Goal: Navigation & Orientation: Find specific page/section

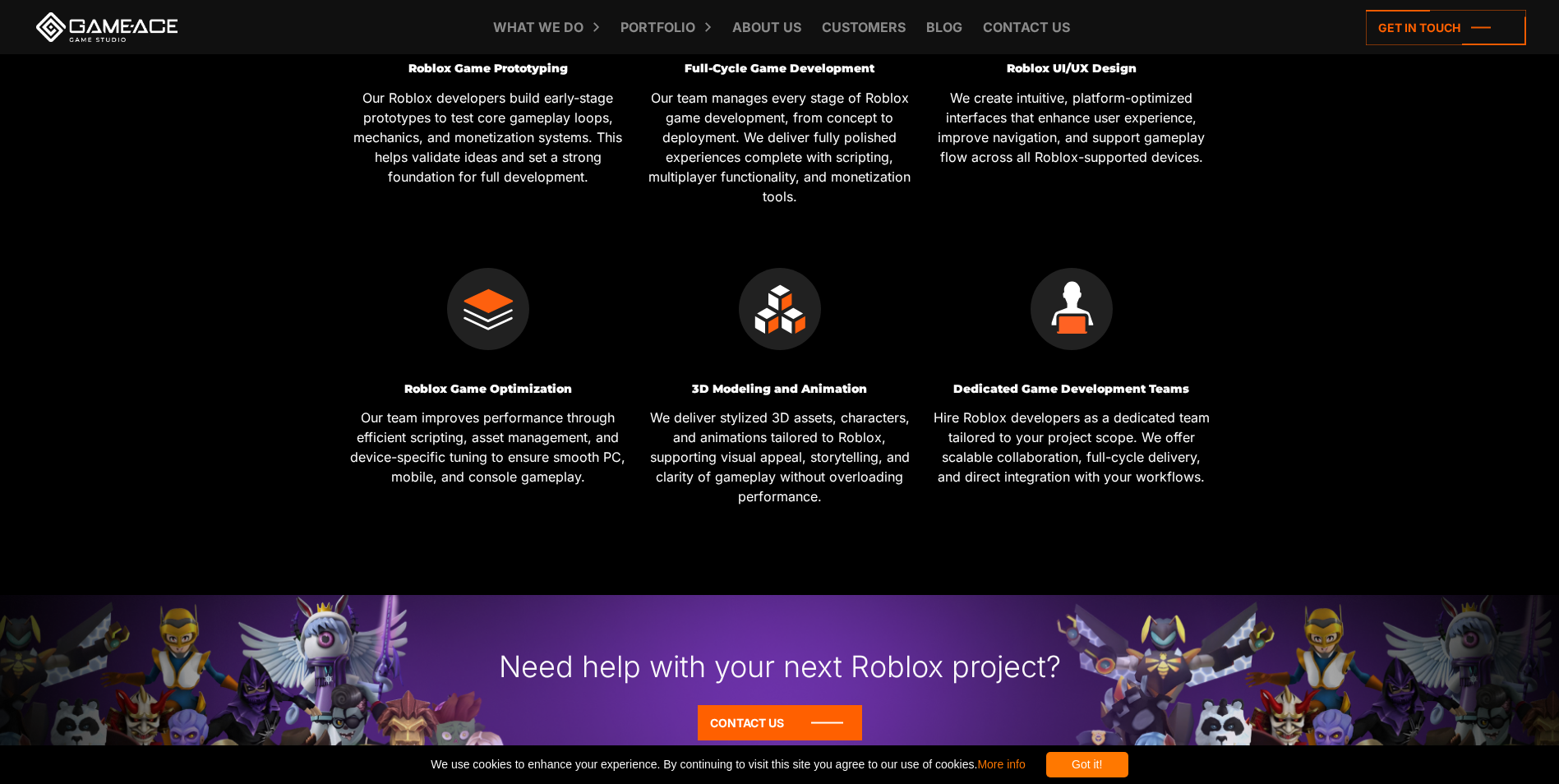
scroll to position [904, 0]
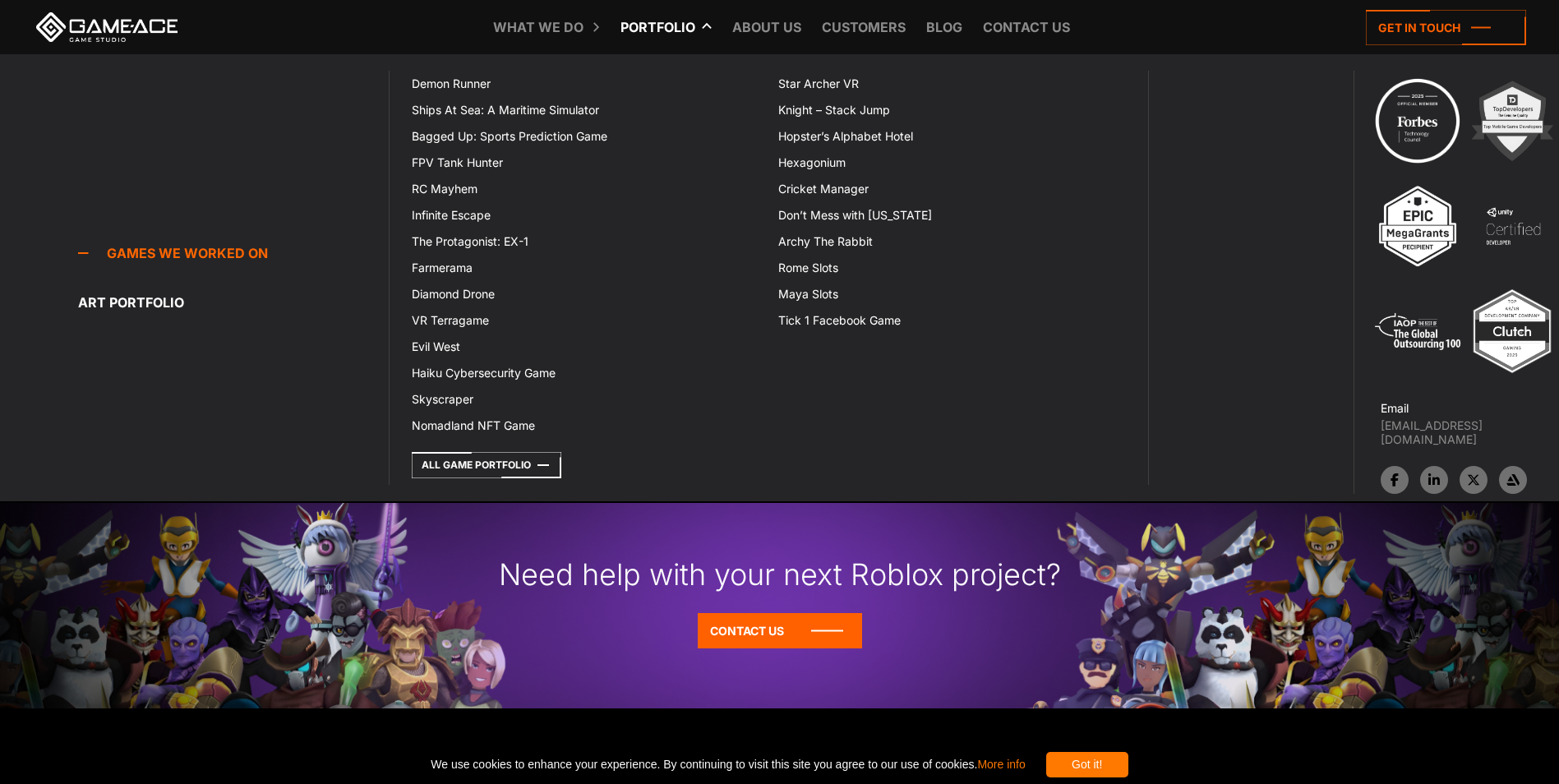
click at [672, 19] on link "Portfolio" at bounding box center [657, 27] width 91 height 54
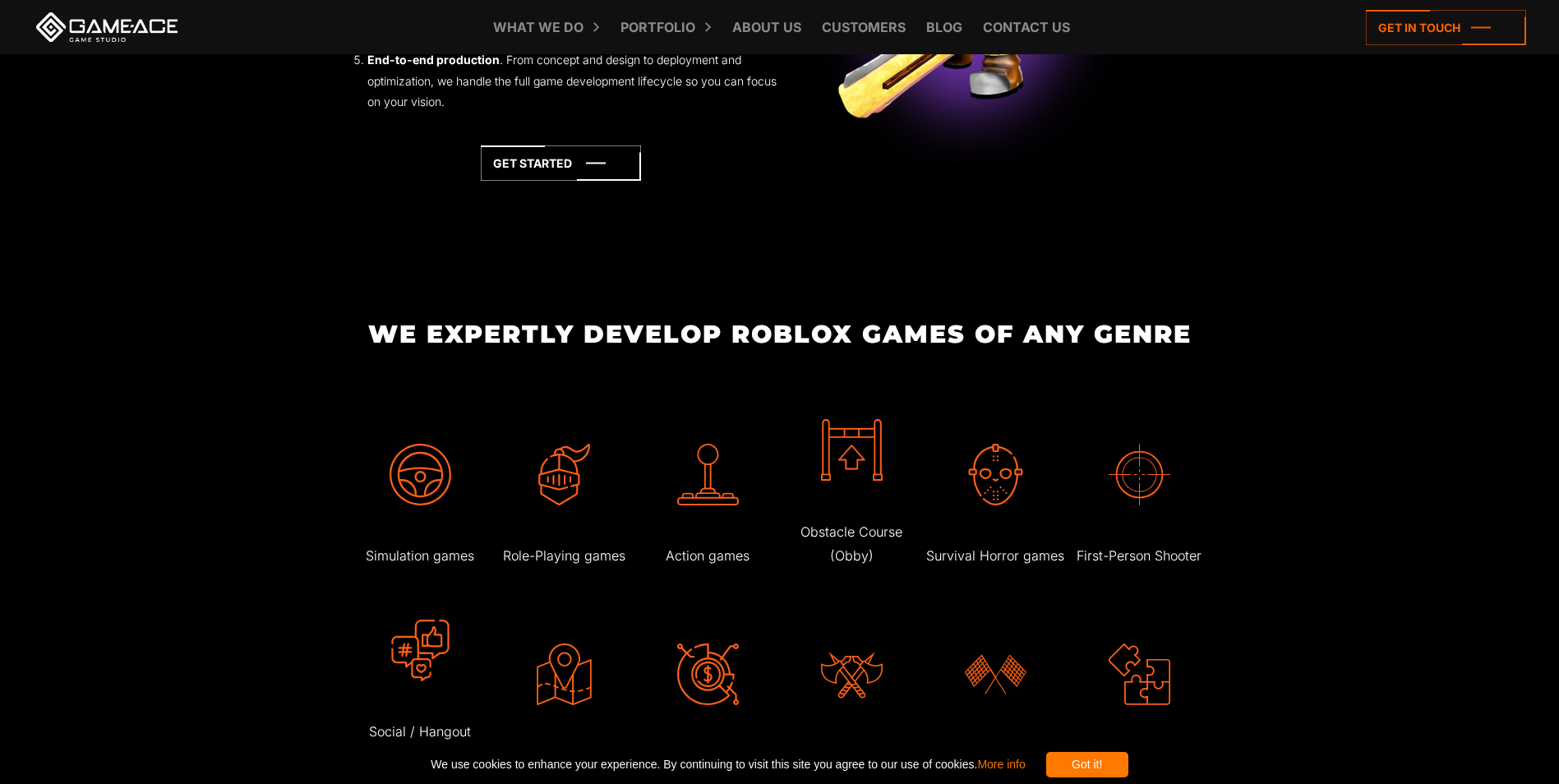
scroll to position [2136, 0]
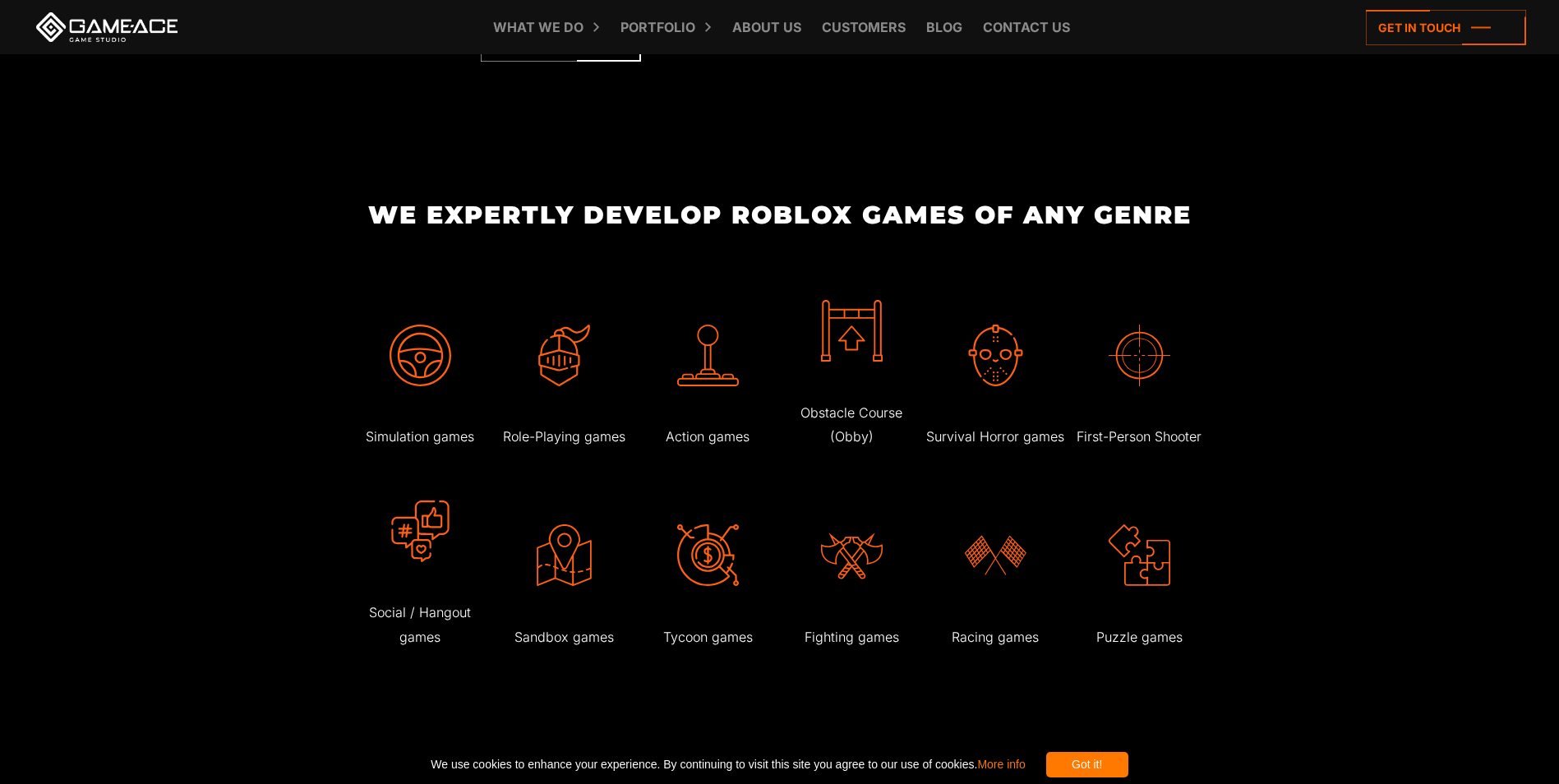
click at [557, 385] on img at bounding box center [564, 356] width 62 height 62
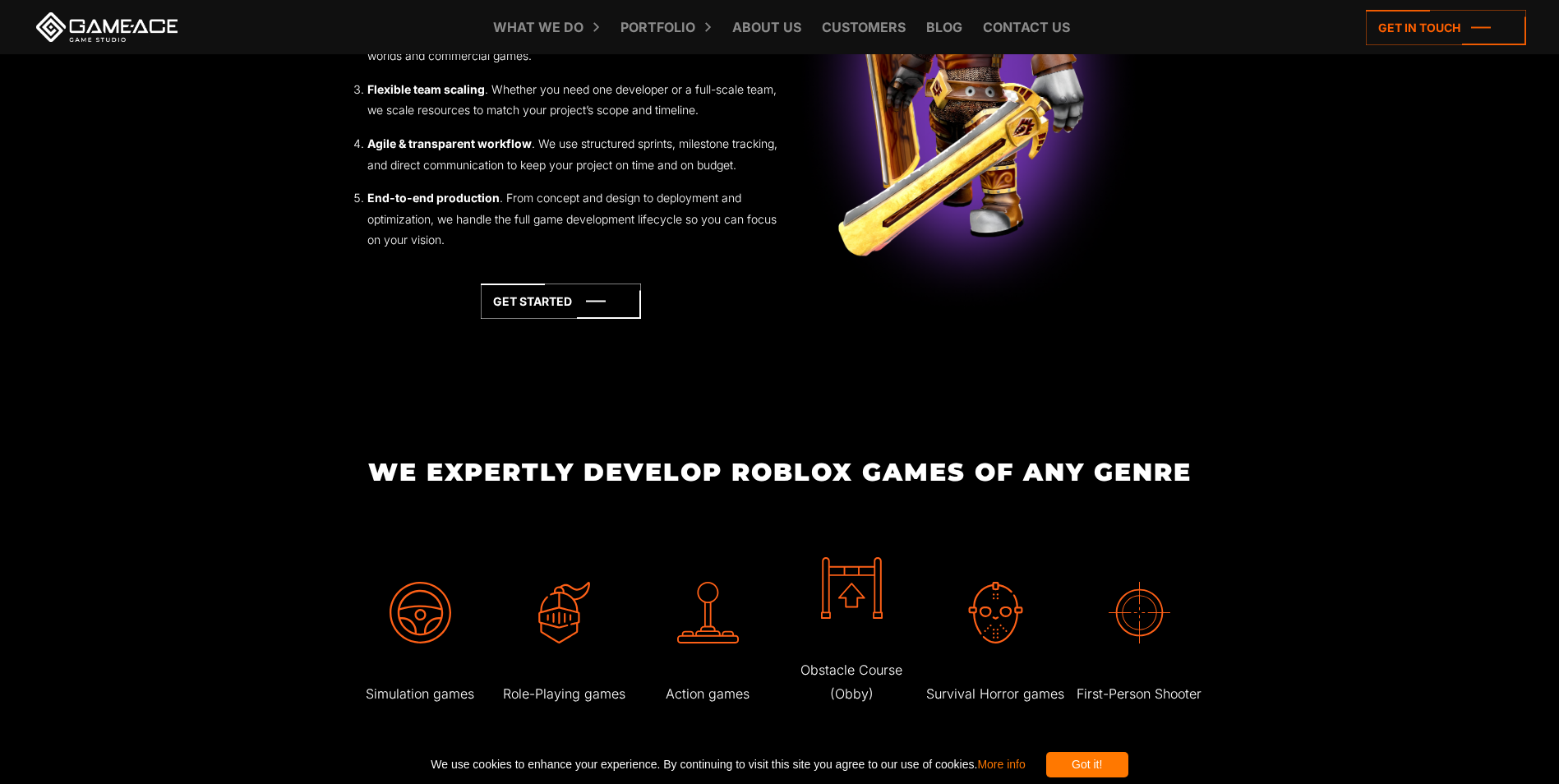
scroll to position [1808, 0]
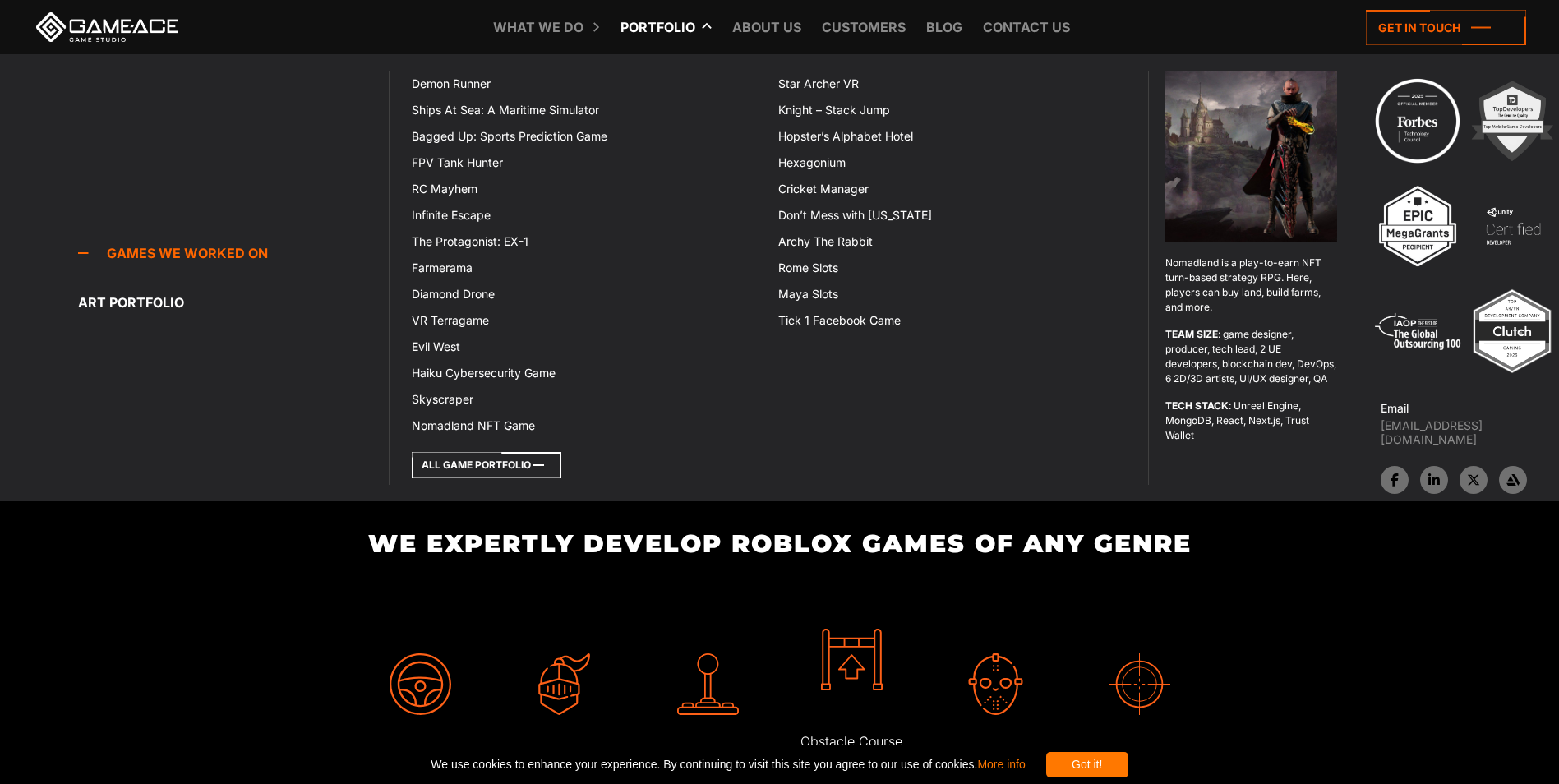
click at [489, 466] on icon at bounding box center [487, 465] width 150 height 26
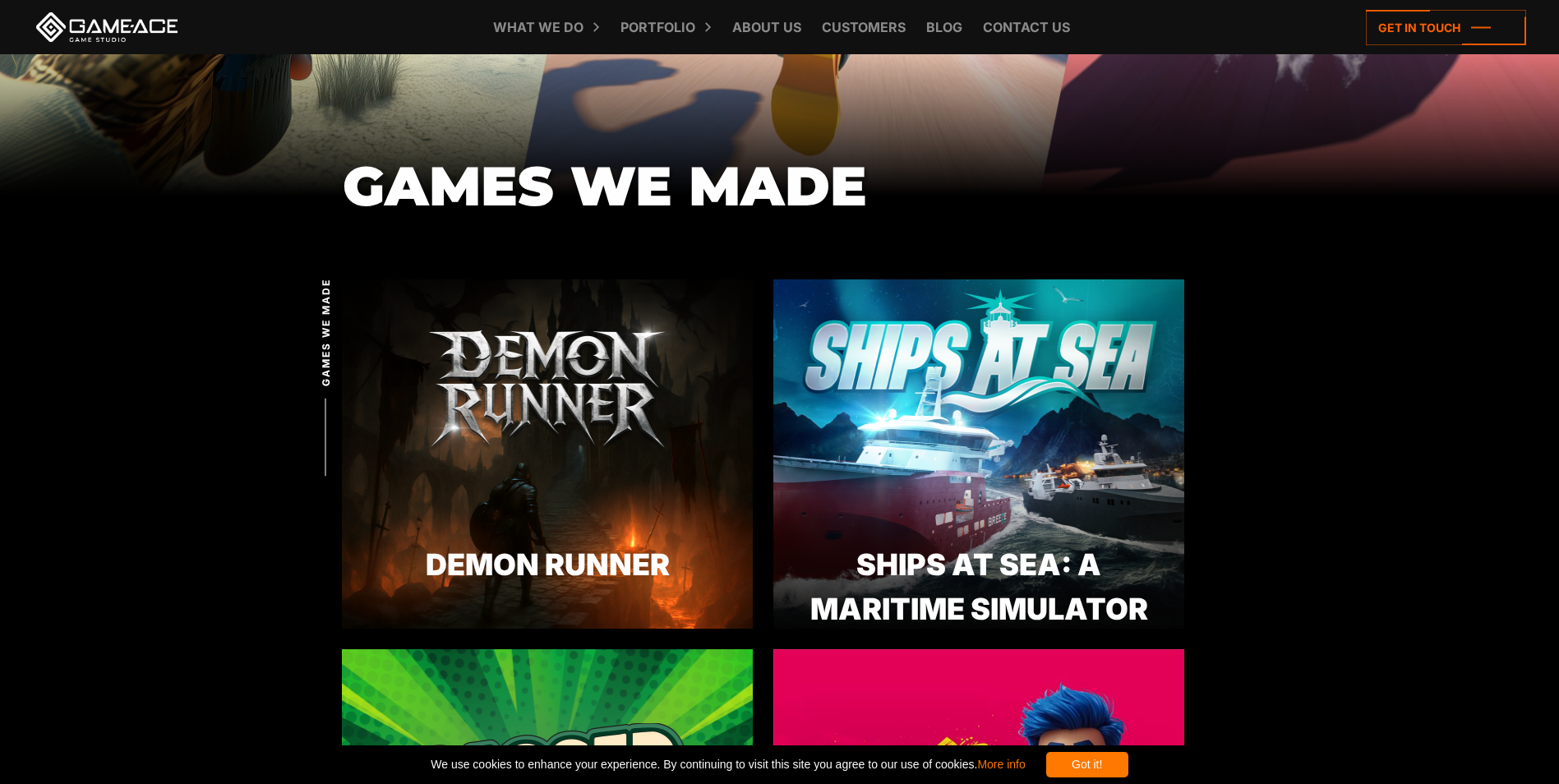
scroll to position [657, 0]
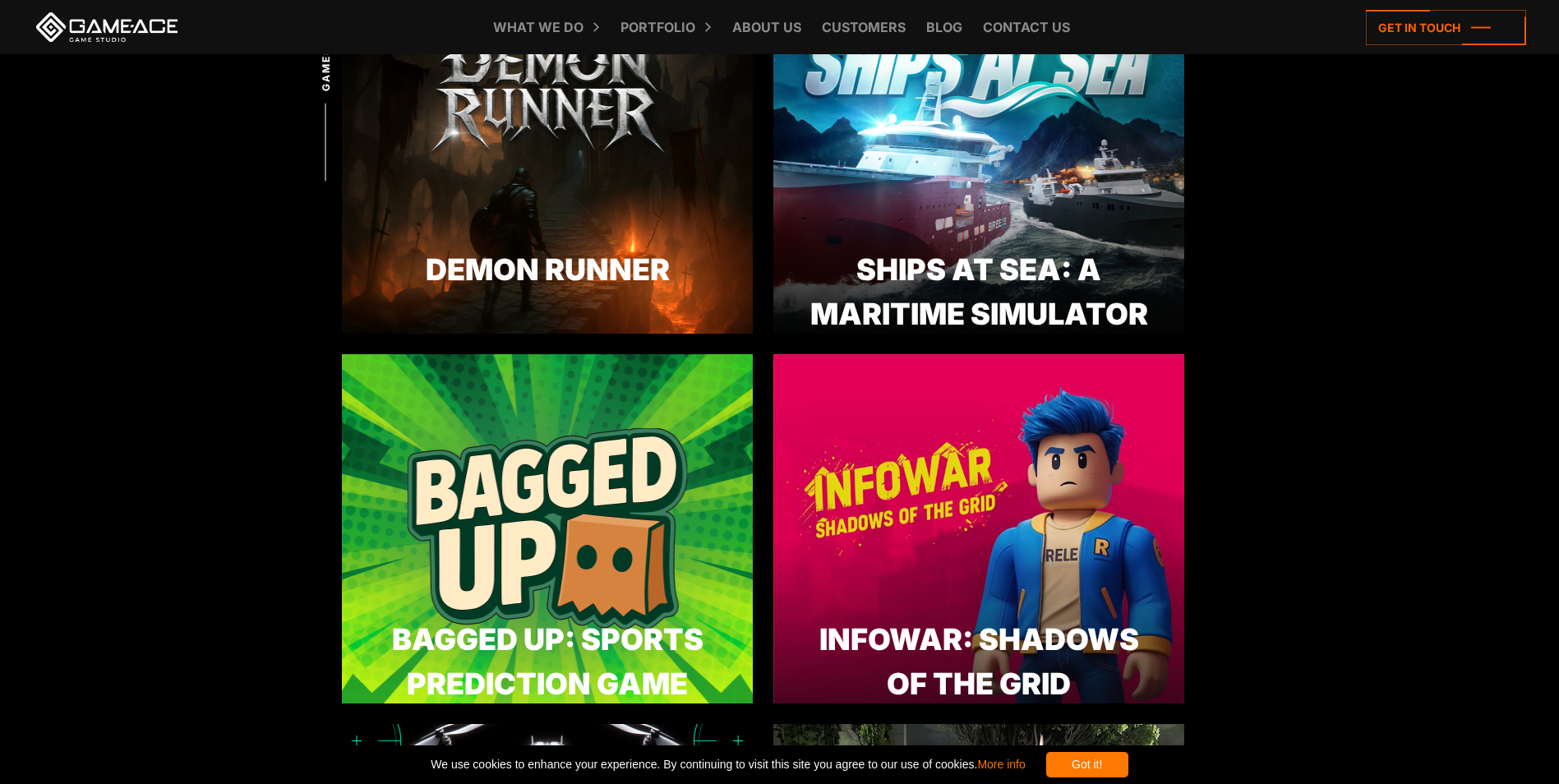
drag, startPoint x: 587, startPoint y: 339, endPoint x: 578, endPoint y: 340, distance: 9.2
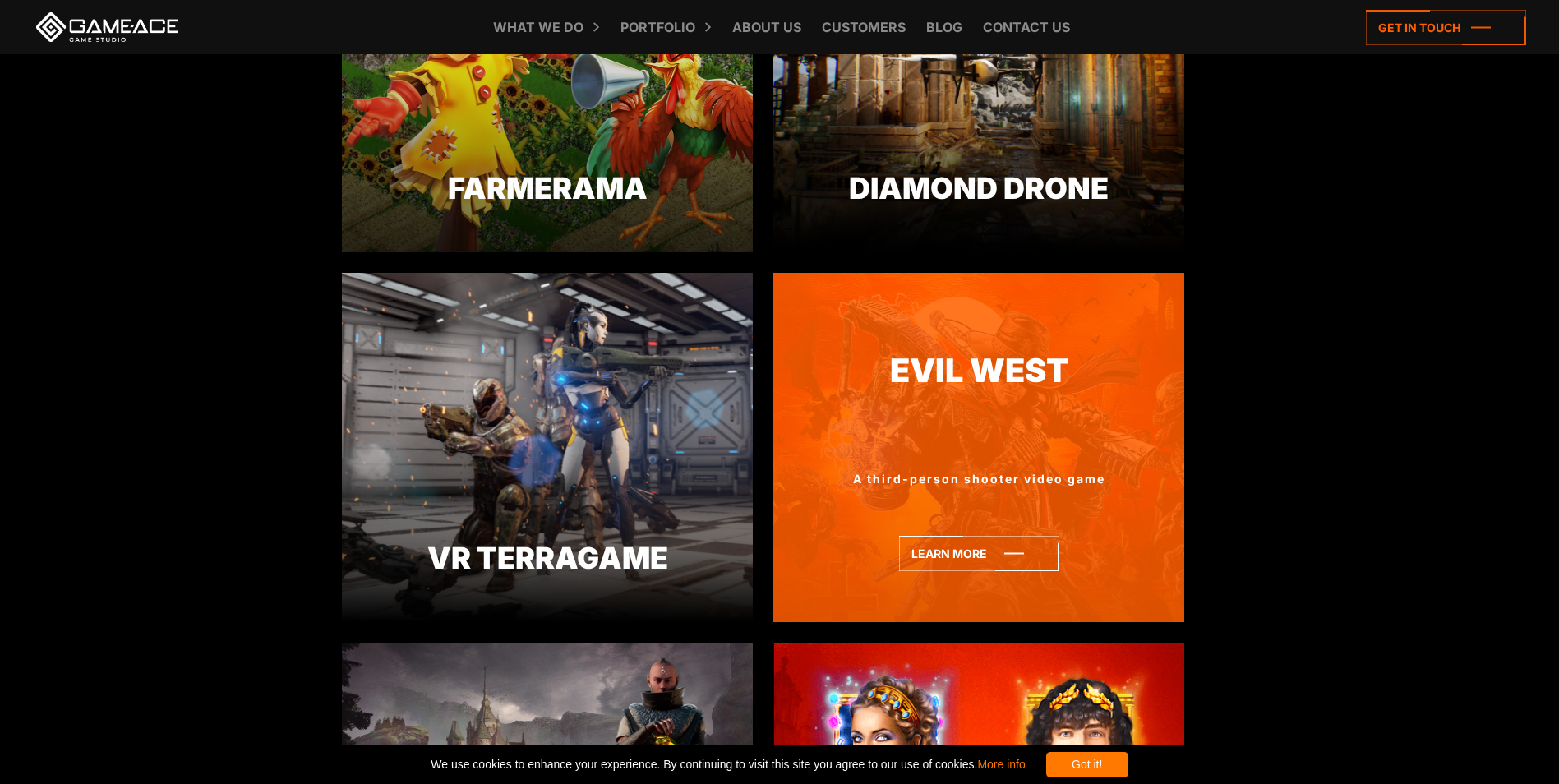
scroll to position [2218, 0]
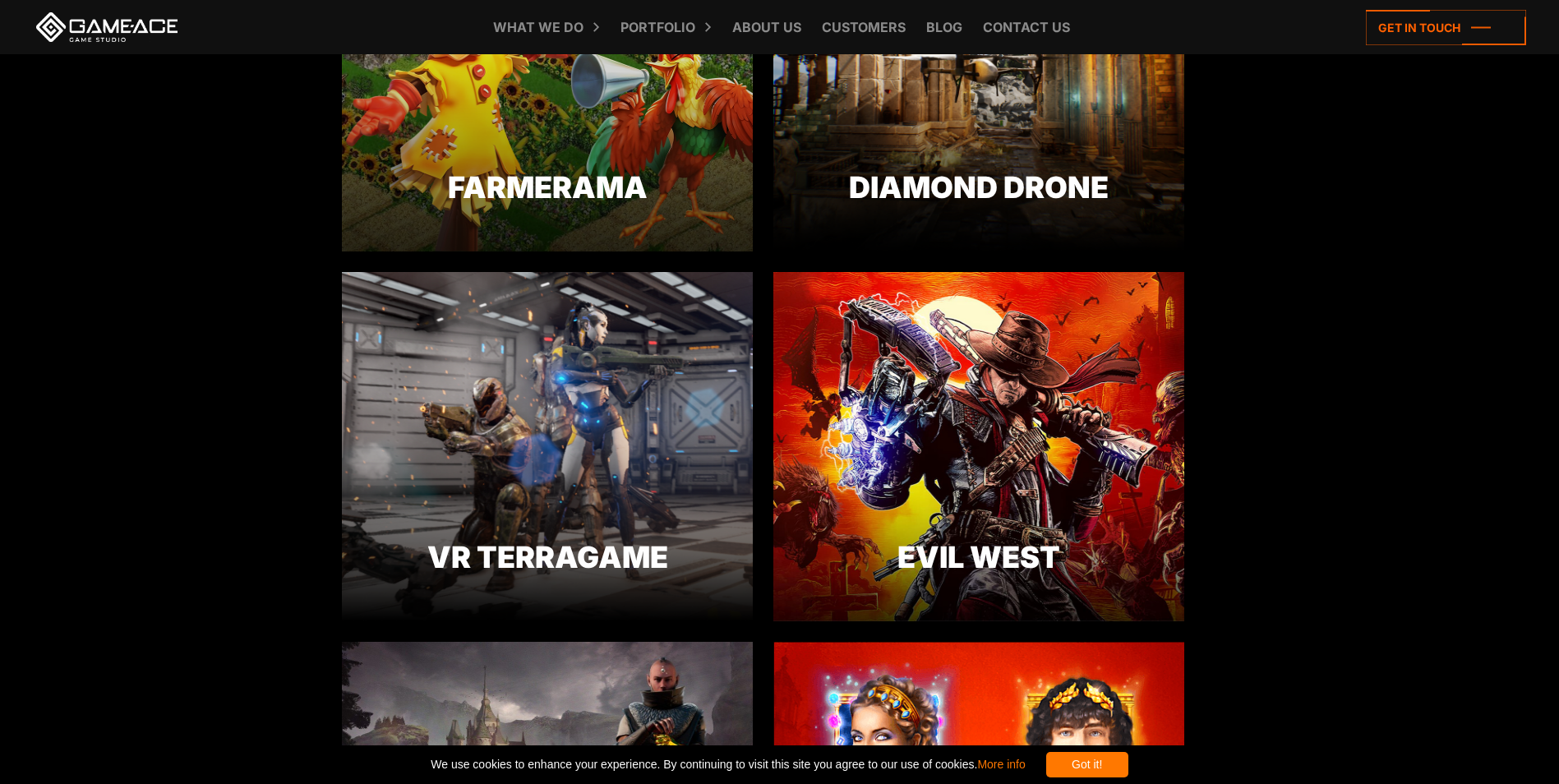
click at [106, 39] on link at bounding box center [107, 27] width 148 height 30
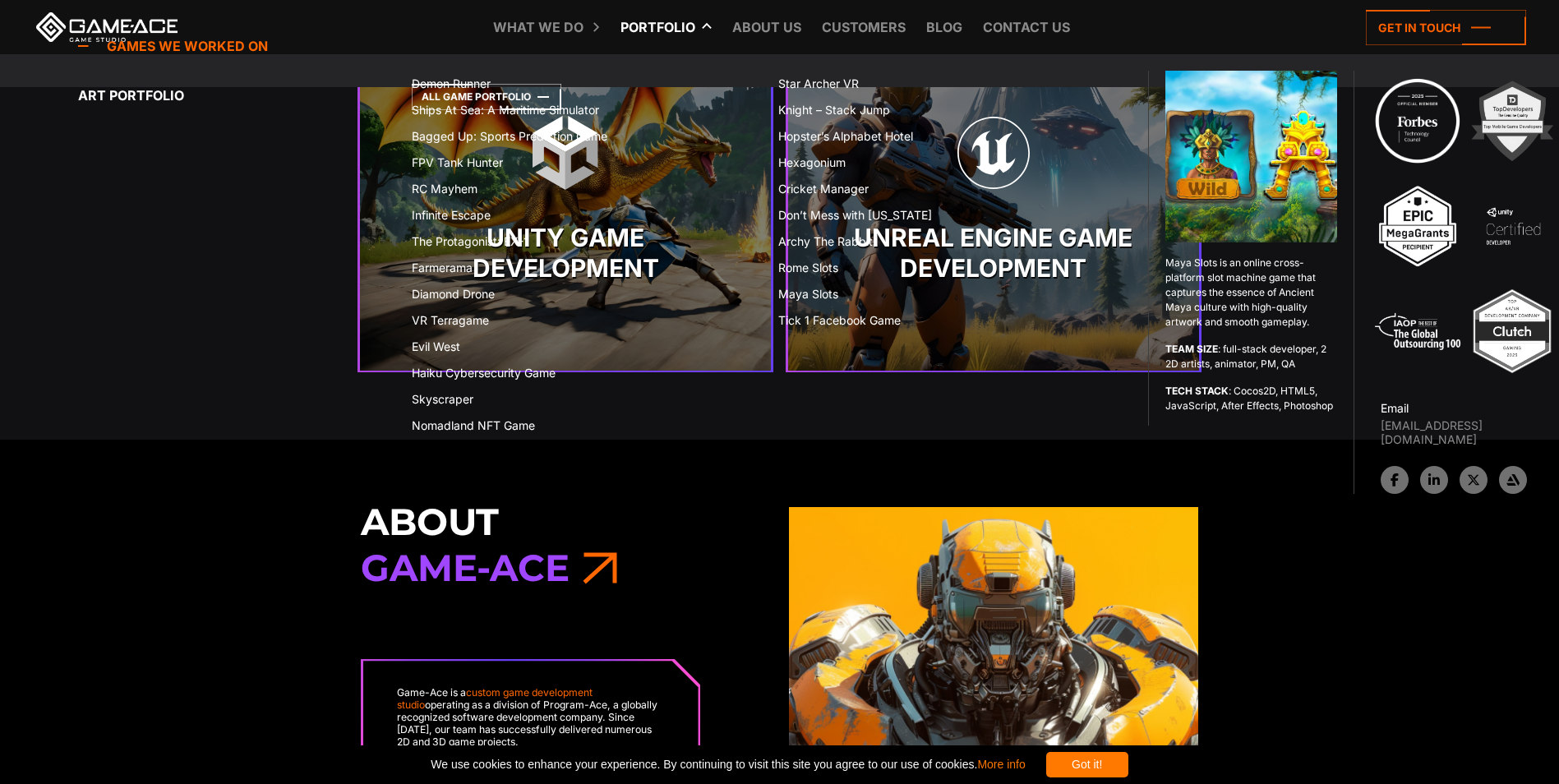
scroll to position [3697, 0]
